Goal: Information Seeking & Learning: Compare options

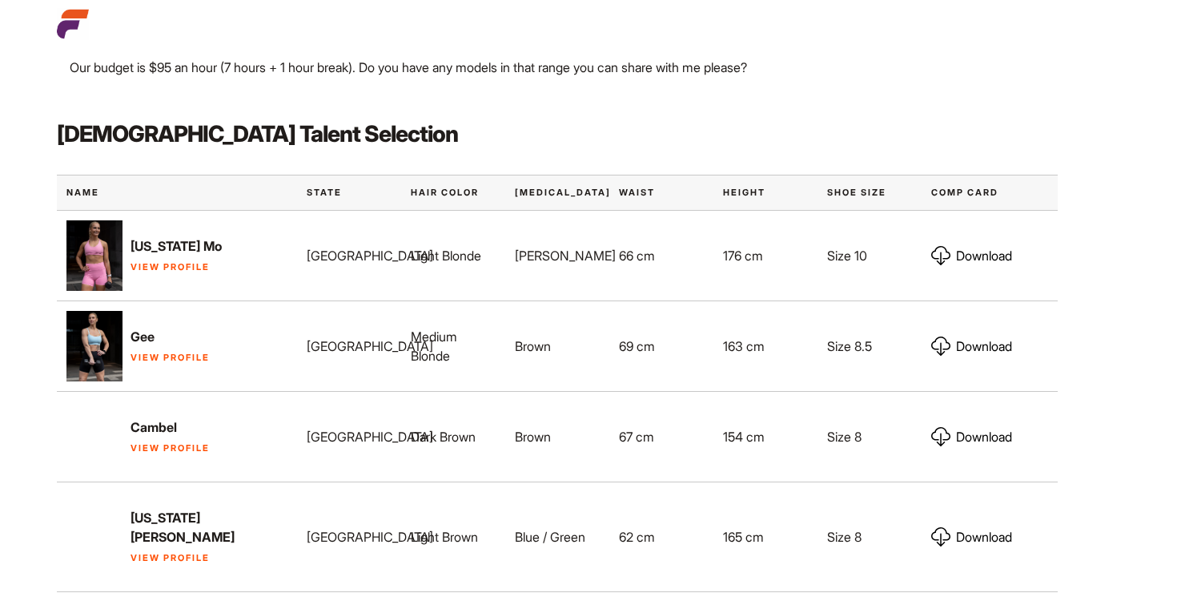
scroll to position [682, 0]
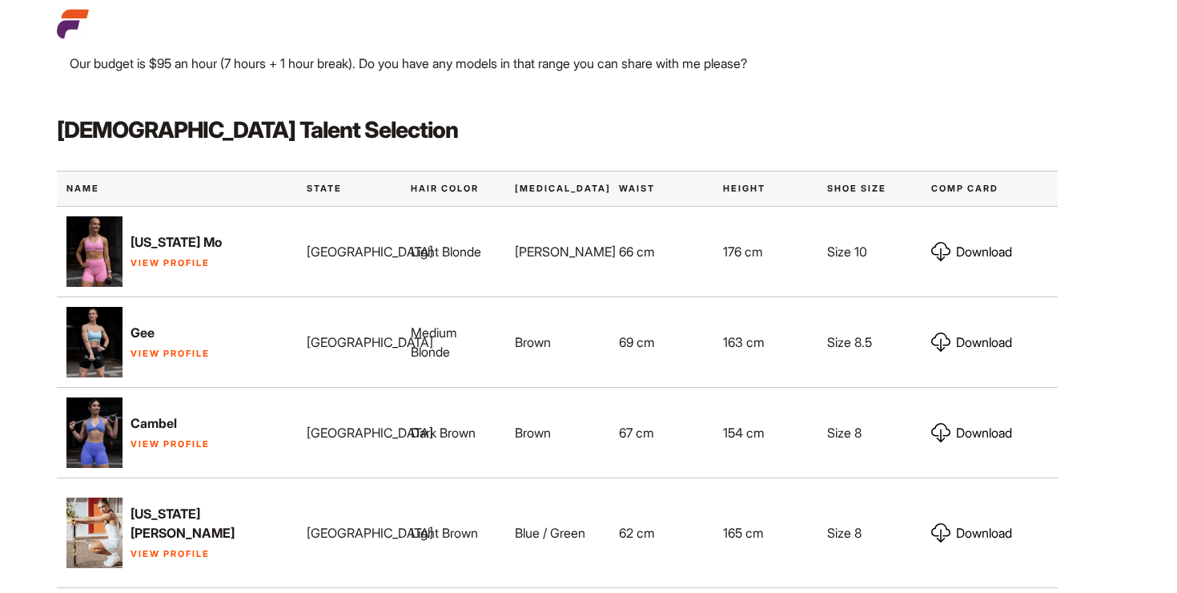
click at [865, 240] on div "Size 10" at bounding box center [870, 251] width 104 height 45
click at [864, 240] on div "Size 10" at bounding box center [870, 251] width 104 height 45
click at [198, 257] on link "View Profile" at bounding box center [170, 262] width 79 height 11
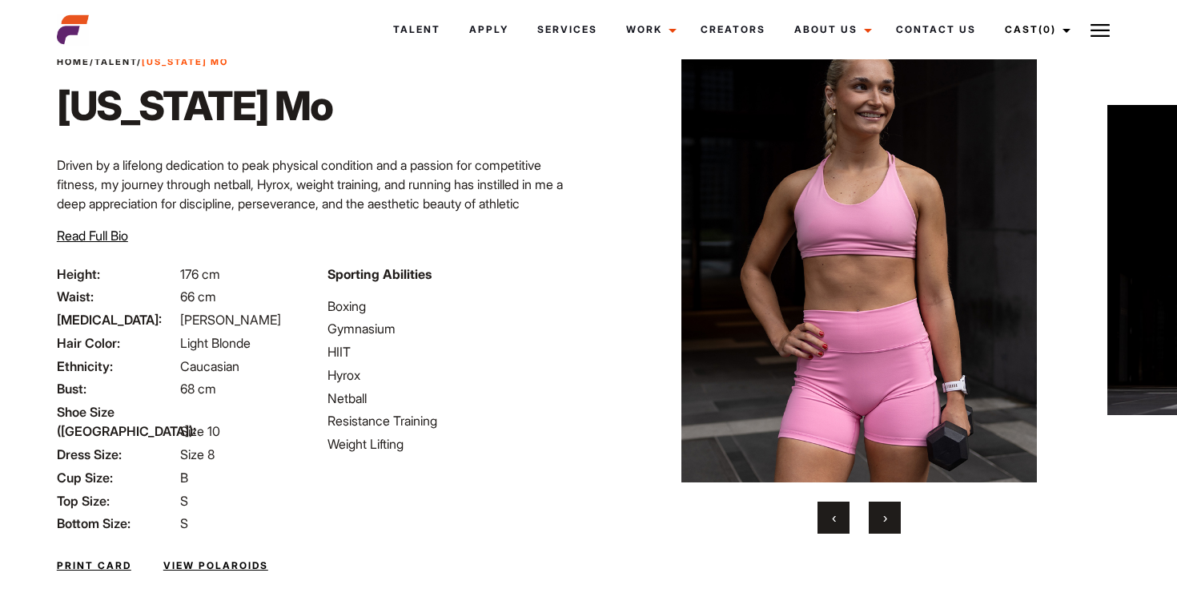
scroll to position [86, 0]
